Goal: Check status

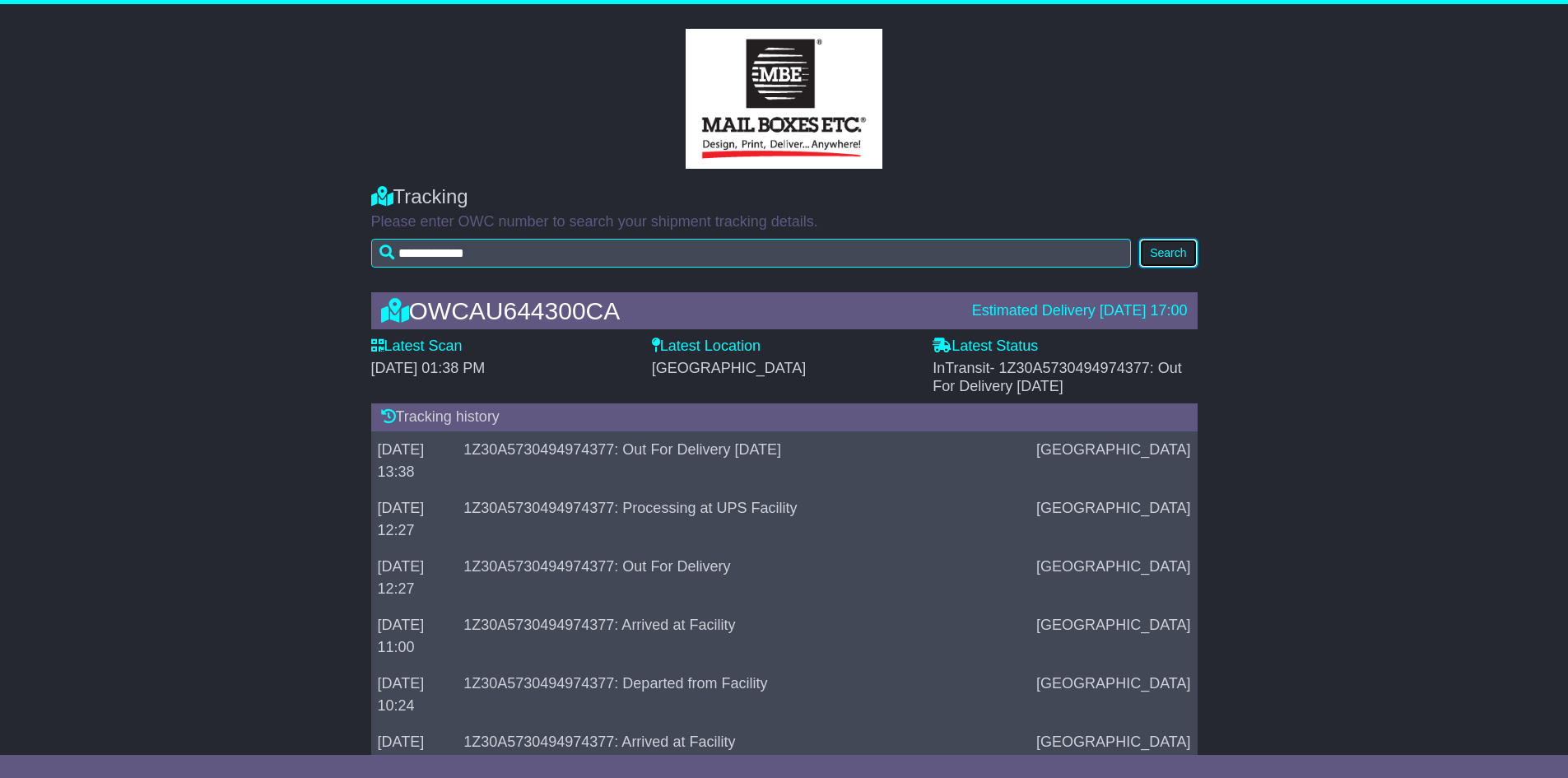
click at [1176, 246] on button "Search" at bounding box center [1168, 254] width 58 height 29
drag, startPoint x: 1009, startPoint y: 365, endPoint x: 1157, endPoint y: 368, distance: 148.0
click at [1157, 368] on span "- 1Z30A5730494974377: DELIVERED" at bounding box center [1046, 376] width 227 height 34
copy span "1Z30A5730494974377"
